Goal: Transaction & Acquisition: Purchase product/service

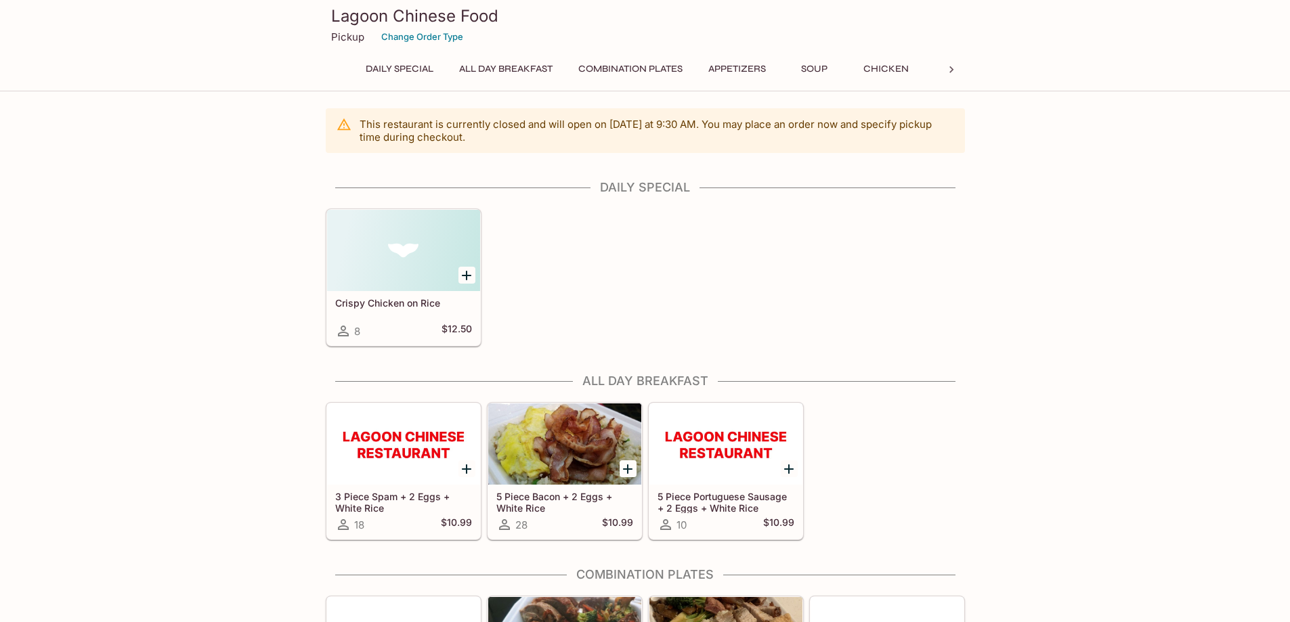
click at [631, 65] on button "Combination Plates" at bounding box center [630, 69] width 119 height 19
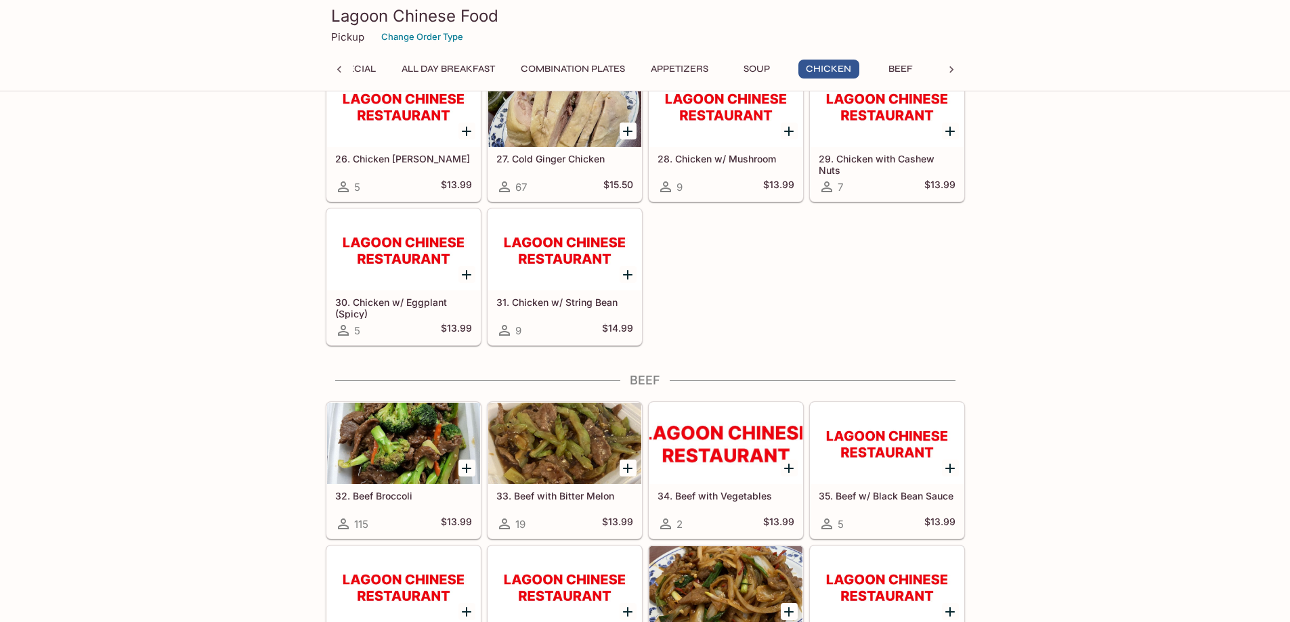
scroll to position [1807, 0]
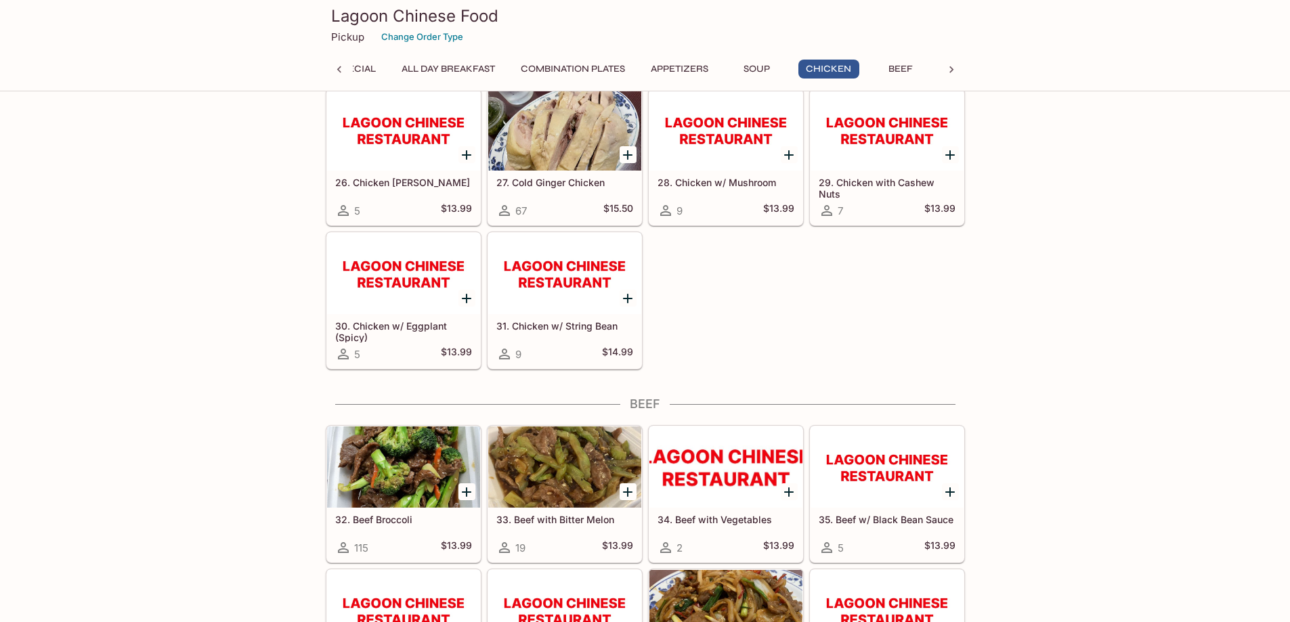
click at [330, 69] on div at bounding box center [339, 70] width 27 height 20
click at [956, 72] on icon at bounding box center [952, 70] width 14 height 14
click at [405, 67] on button "Beef" at bounding box center [395, 69] width 61 height 19
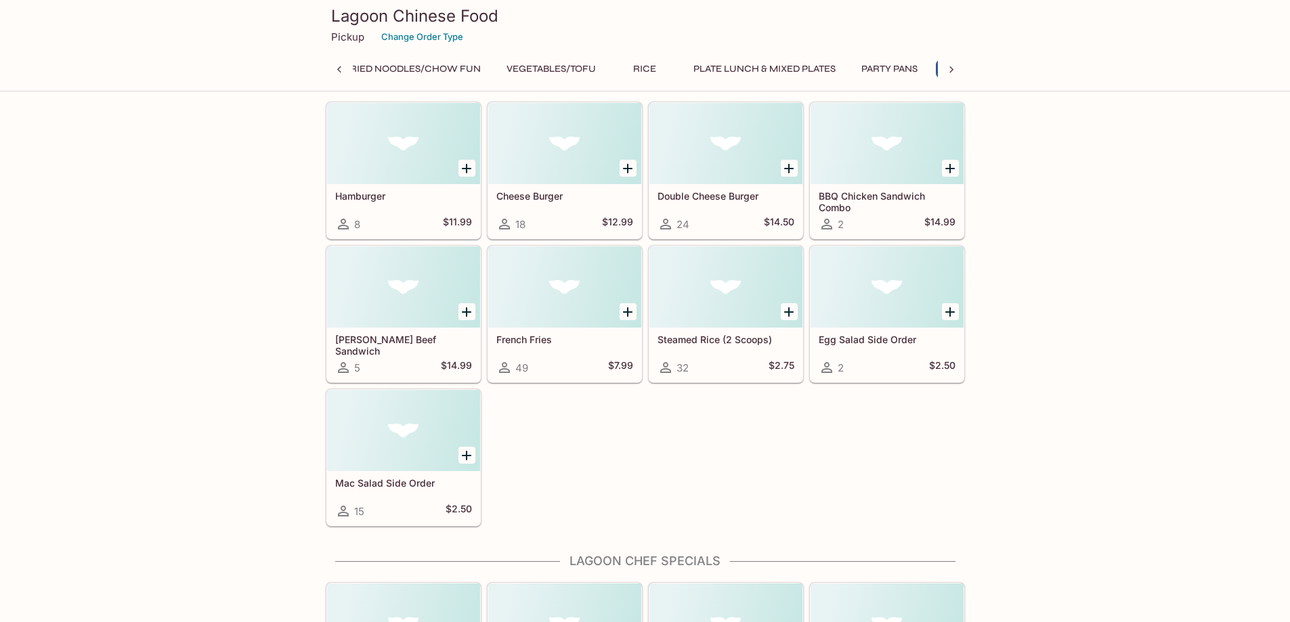
scroll to position [0, 0]
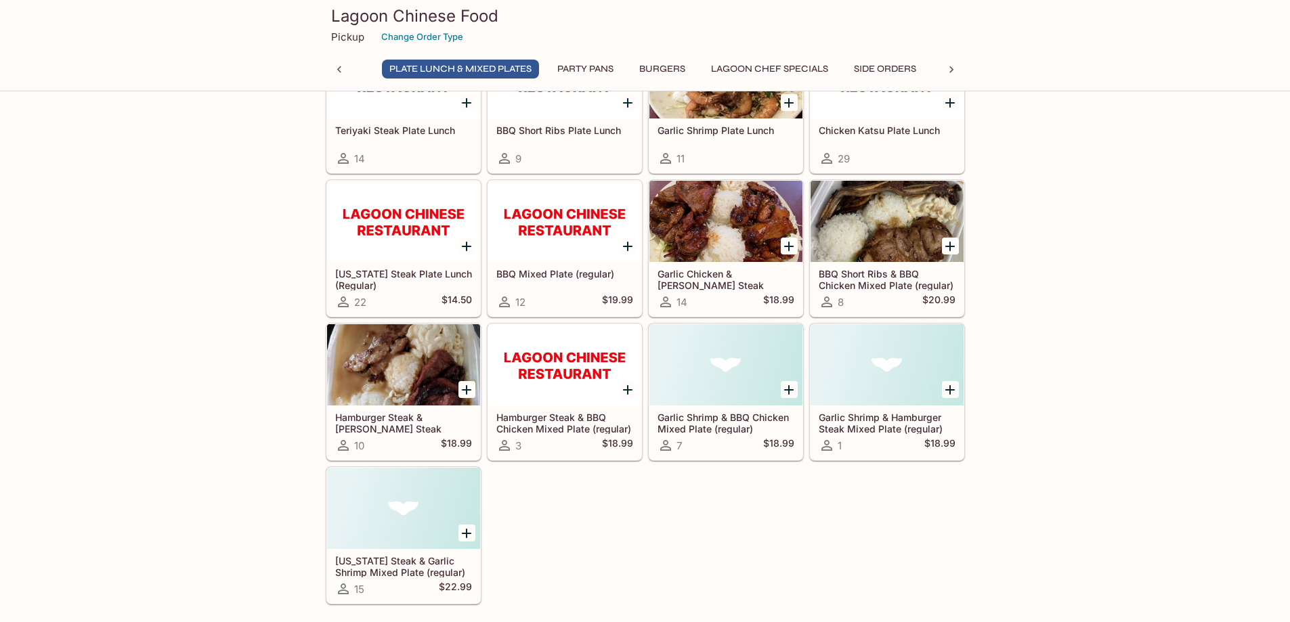
click at [337, 68] on icon at bounding box center [340, 70] width 14 height 14
click at [384, 70] on button "Pork" at bounding box center [377, 69] width 61 height 19
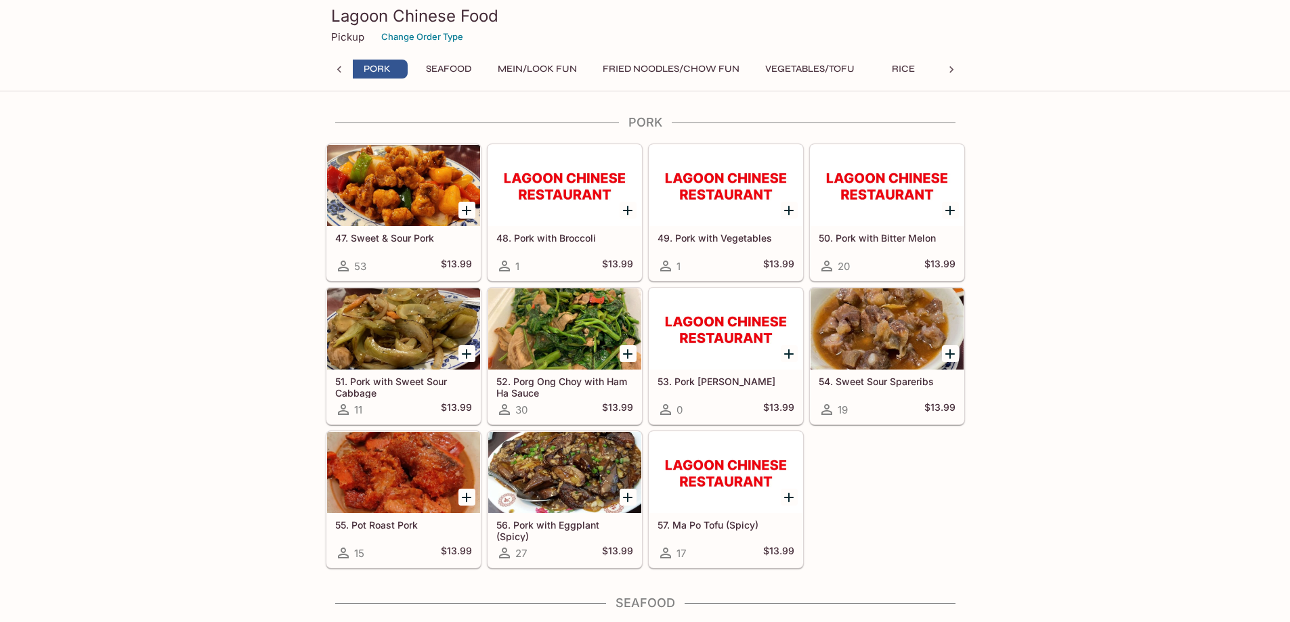
click at [341, 74] on icon at bounding box center [340, 70] width 14 height 14
click at [886, 66] on button "Beef" at bounding box center [868, 69] width 61 height 19
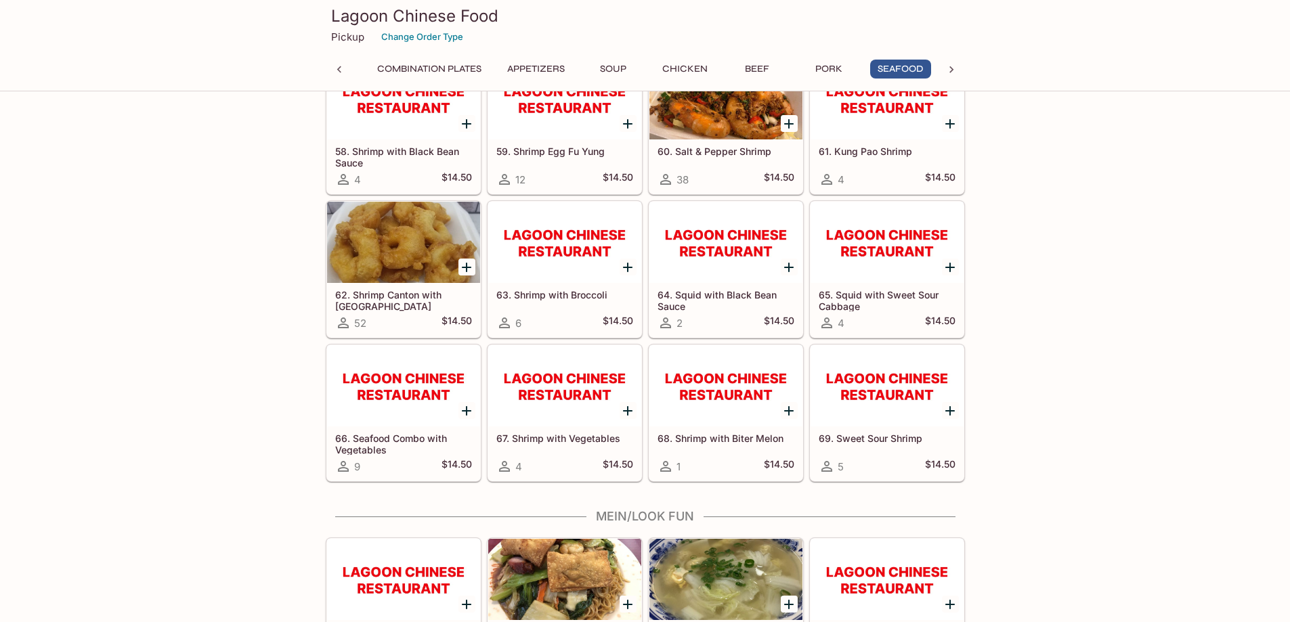
scroll to position [3241, 0]
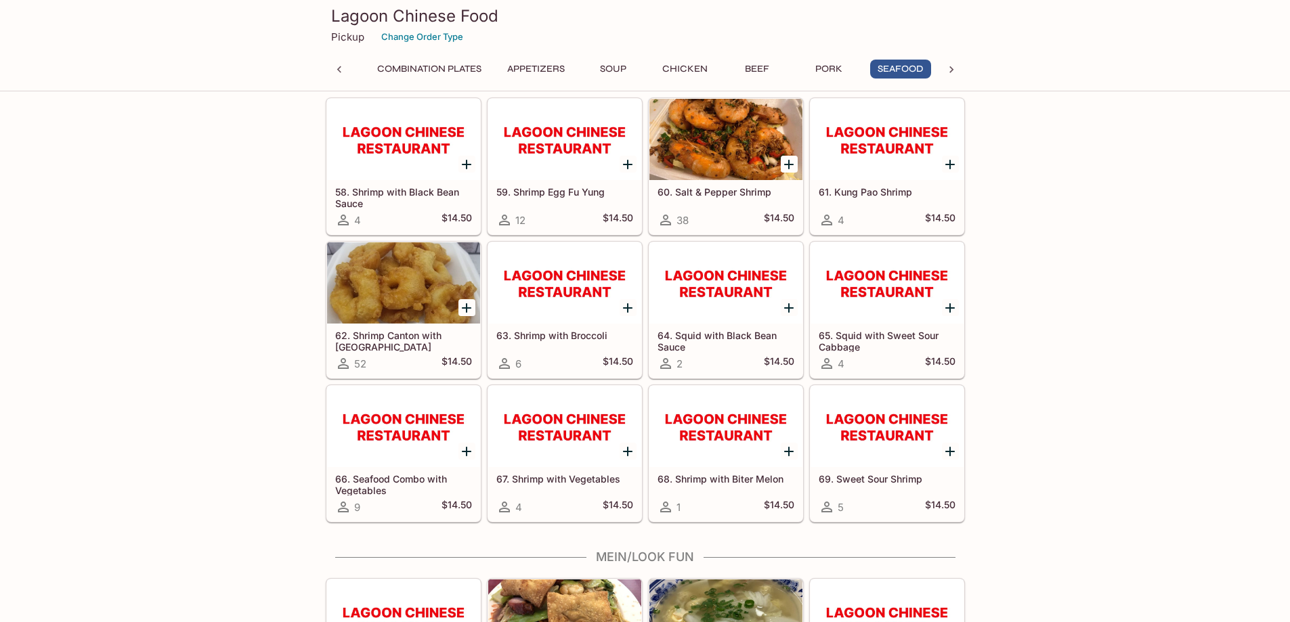
click at [525, 67] on button "Appetizers" at bounding box center [536, 69] width 72 height 19
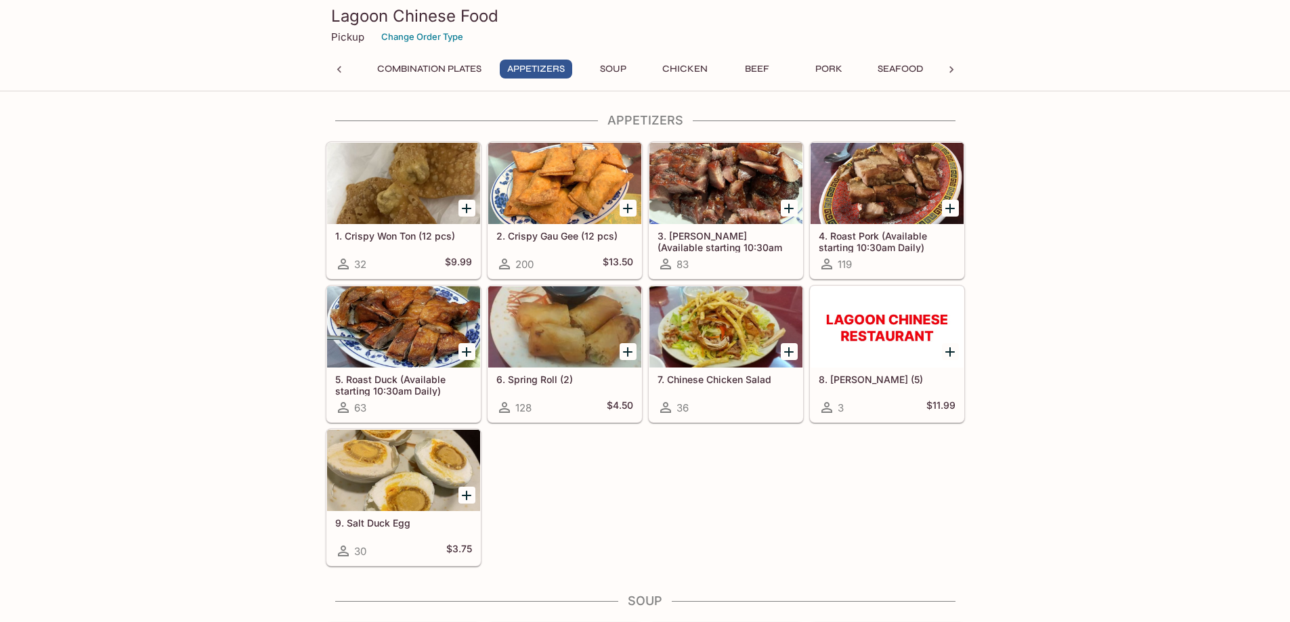
scroll to position [646, 0]
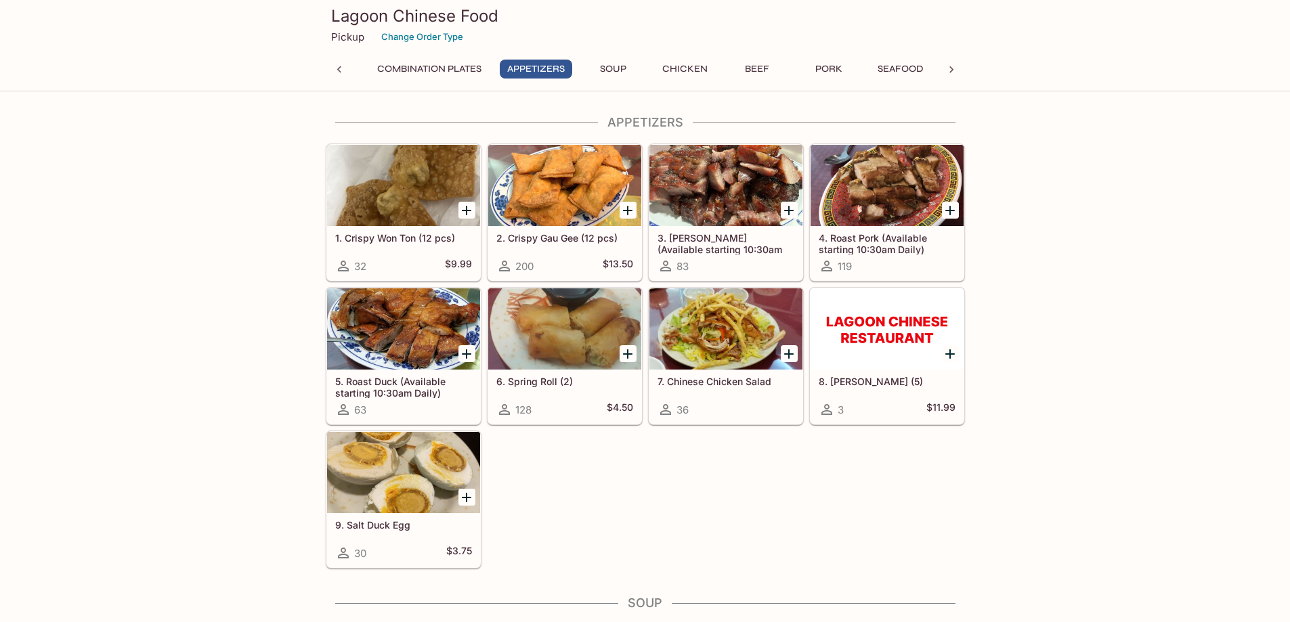
click at [404, 68] on button "Combination Plates" at bounding box center [429, 69] width 119 height 19
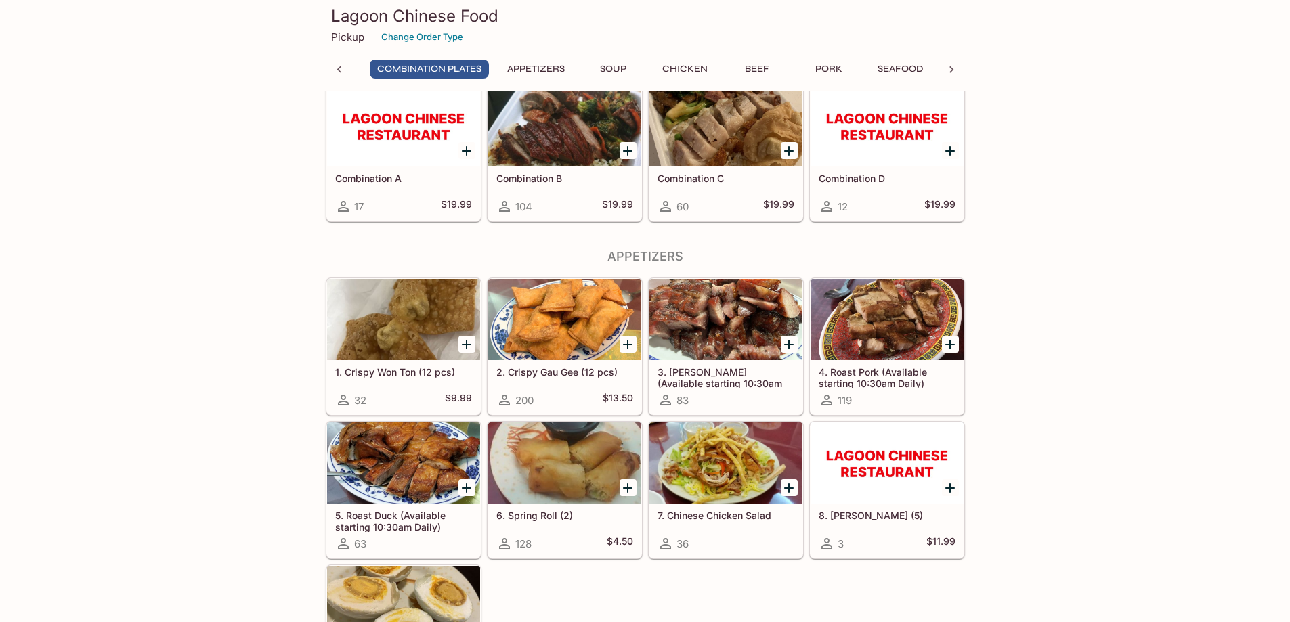
scroll to position [452, 0]
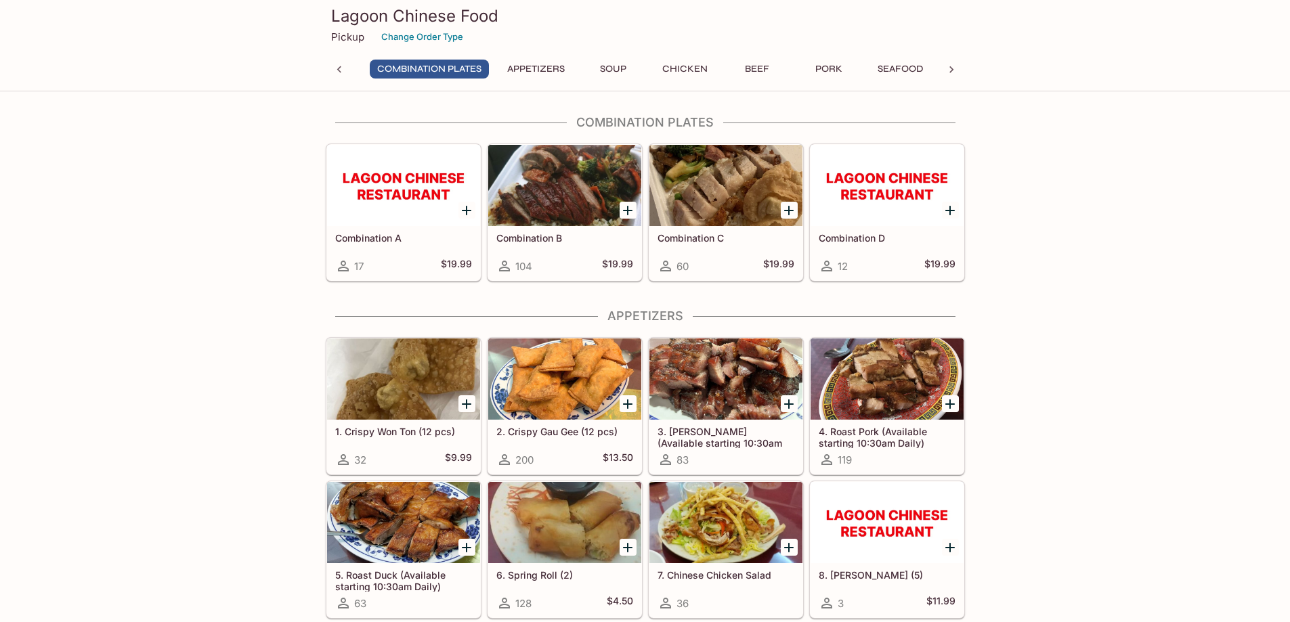
click at [607, 62] on button "Soup" at bounding box center [613, 69] width 61 height 19
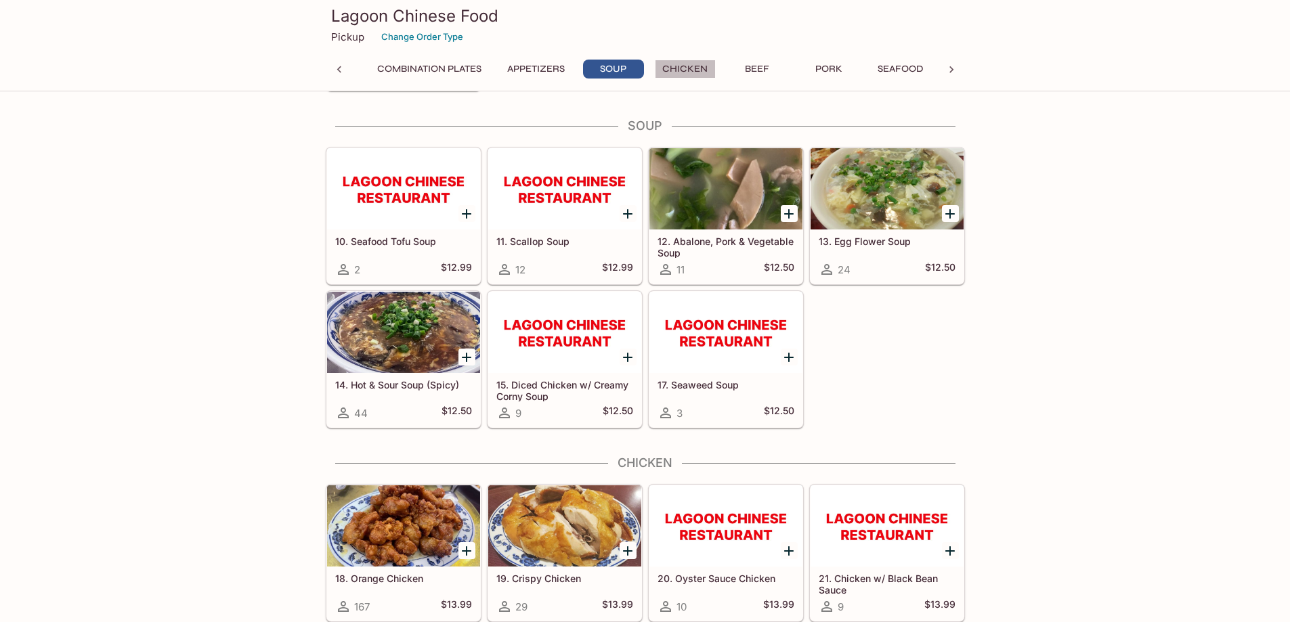
click at [697, 73] on button "Chicken" at bounding box center [685, 69] width 61 height 19
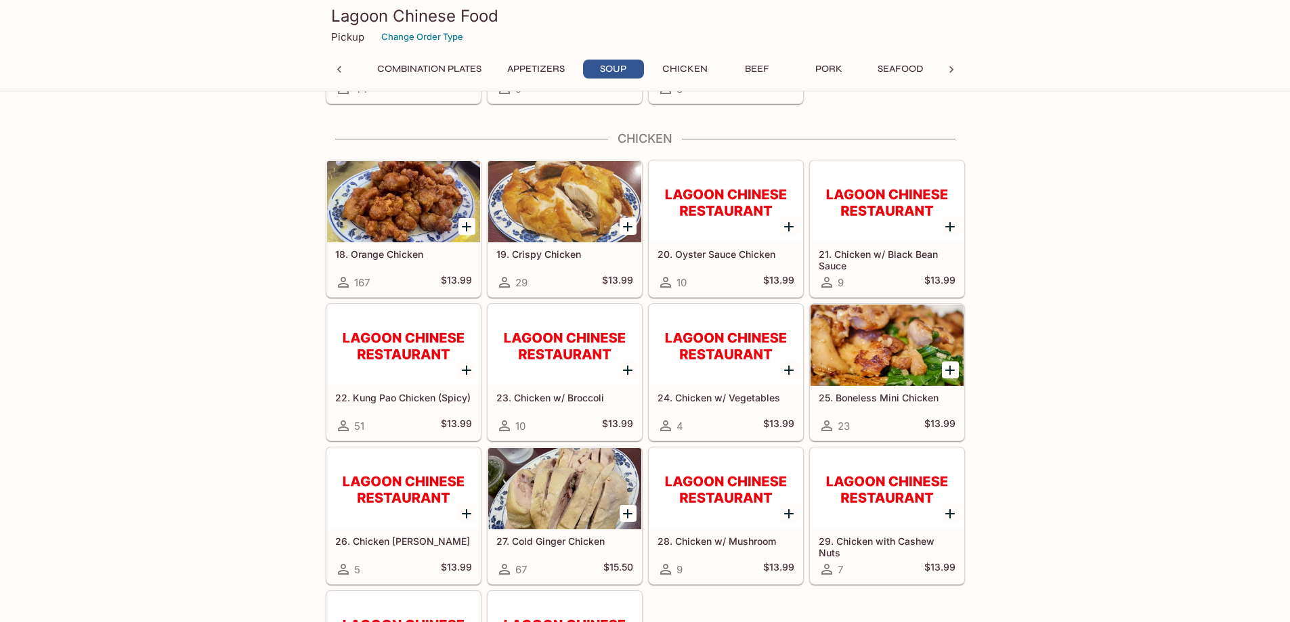
scroll to position [1464, 0]
